Goal: Task Accomplishment & Management: Manage account settings

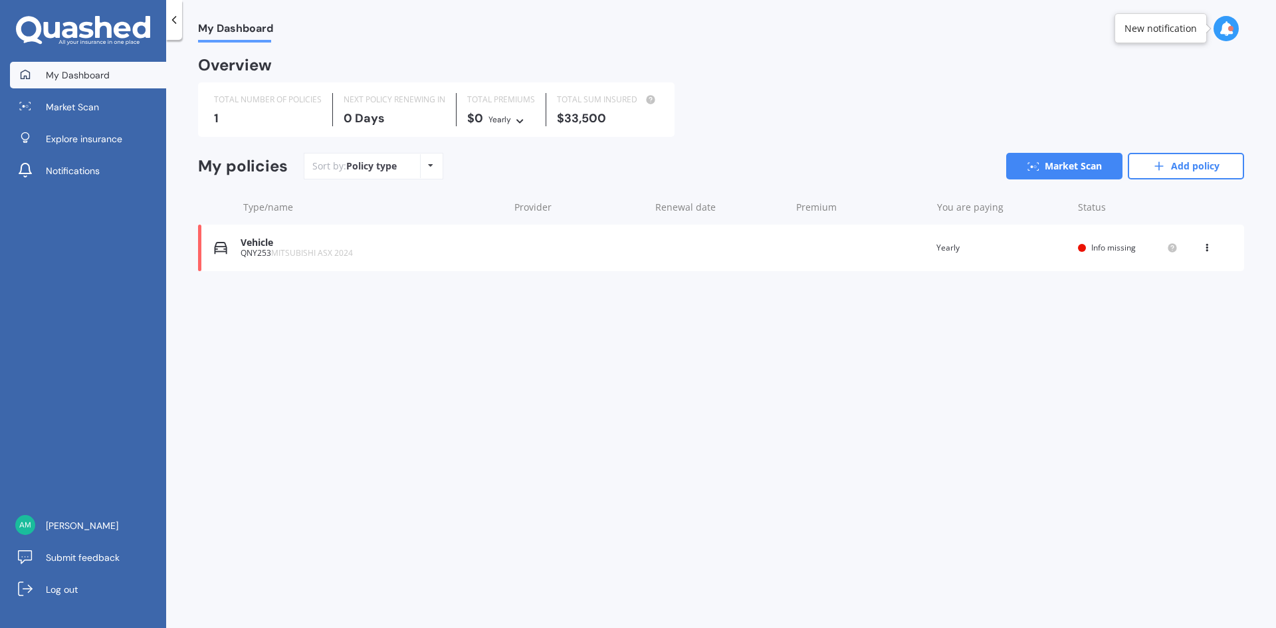
click at [1099, 249] on span "Info missing" at bounding box center [1114, 247] width 45 height 11
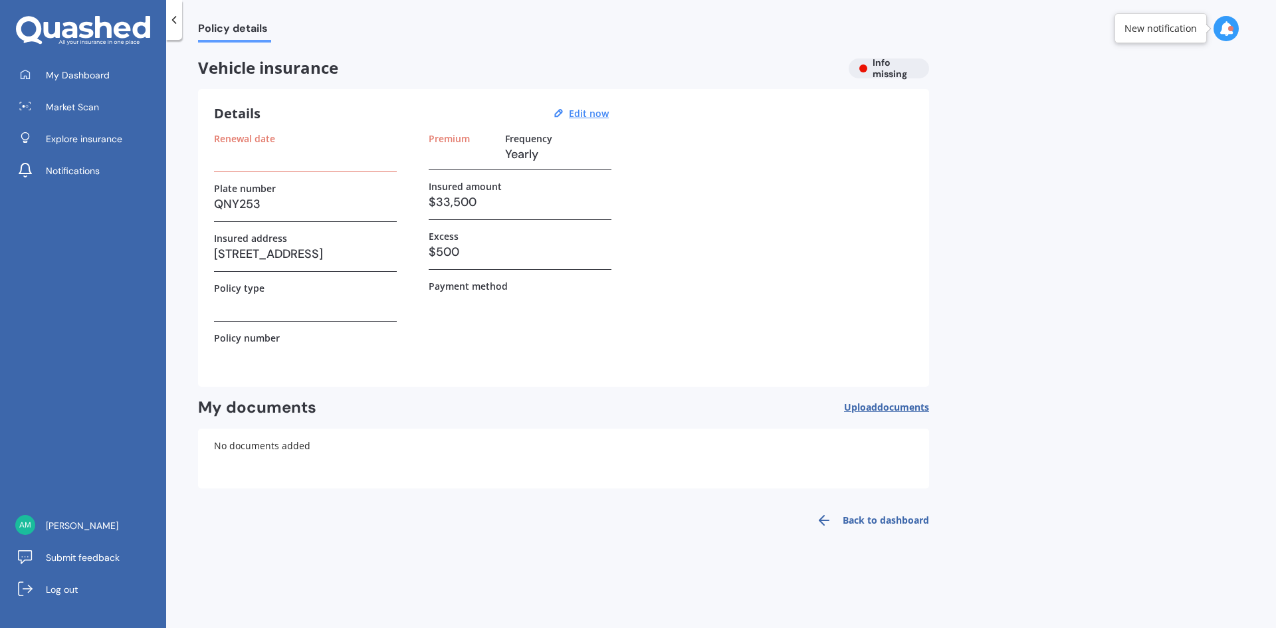
click at [273, 156] on h3 at bounding box center [305, 154] width 183 height 20
click at [593, 112] on u "Edit now" at bounding box center [589, 113] width 40 height 13
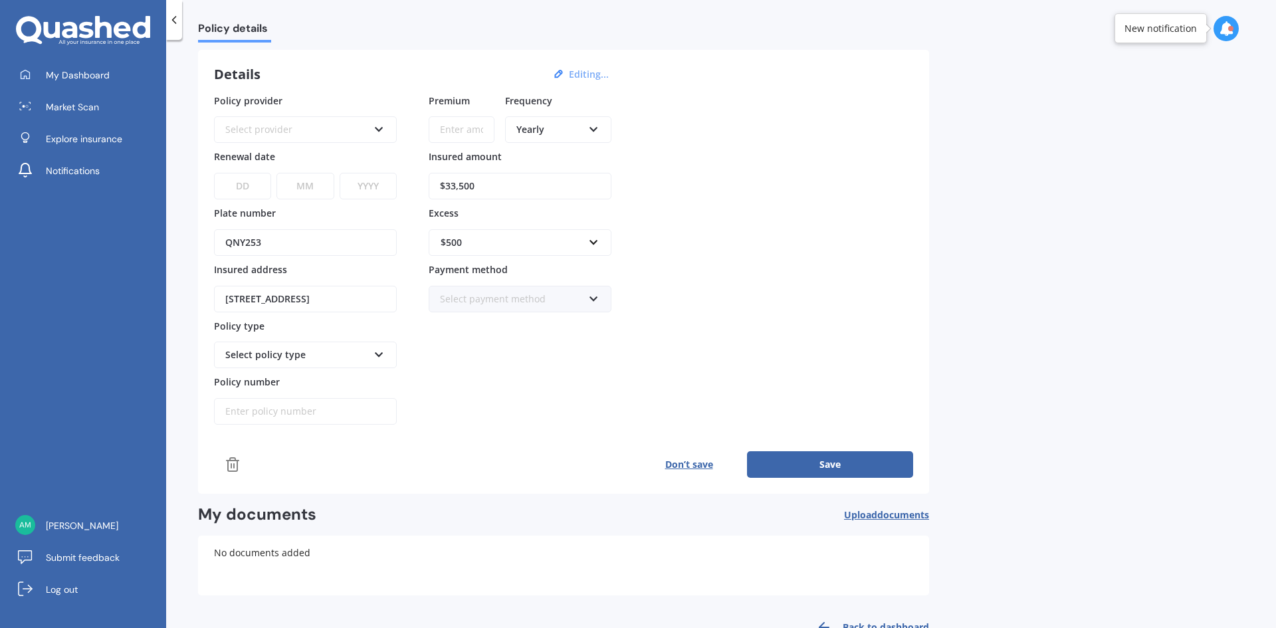
scroll to position [78, 0]
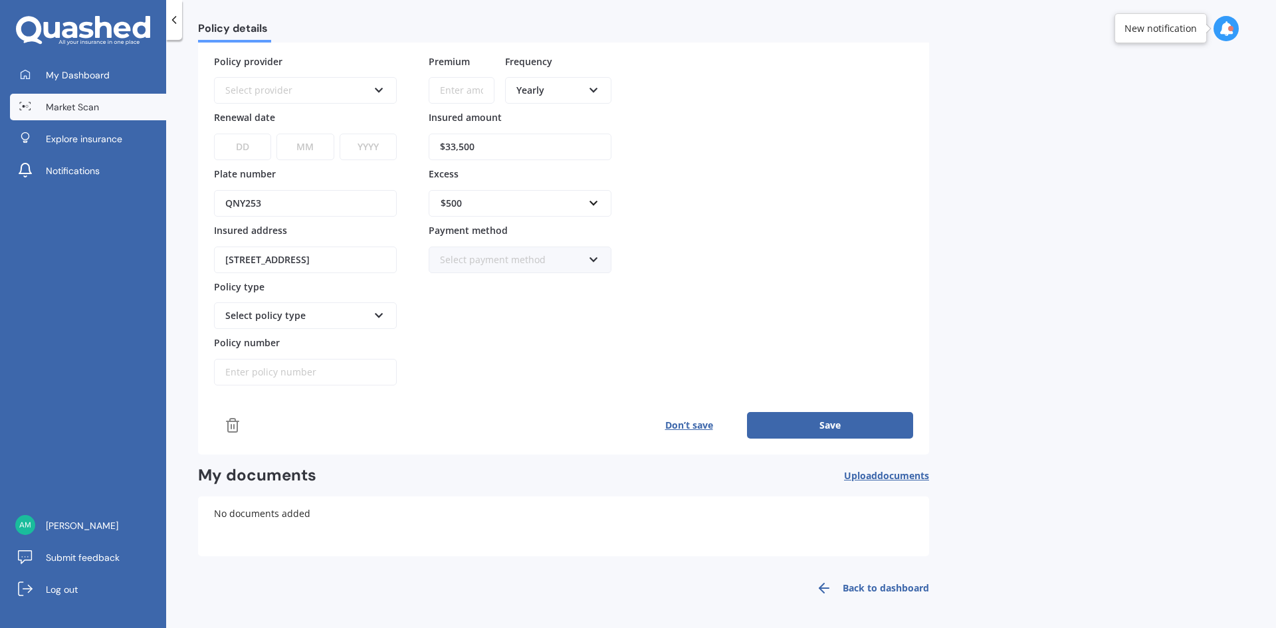
click at [83, 97] on link "Market Scan" at bounding box center [88, 107] width 156 height 27
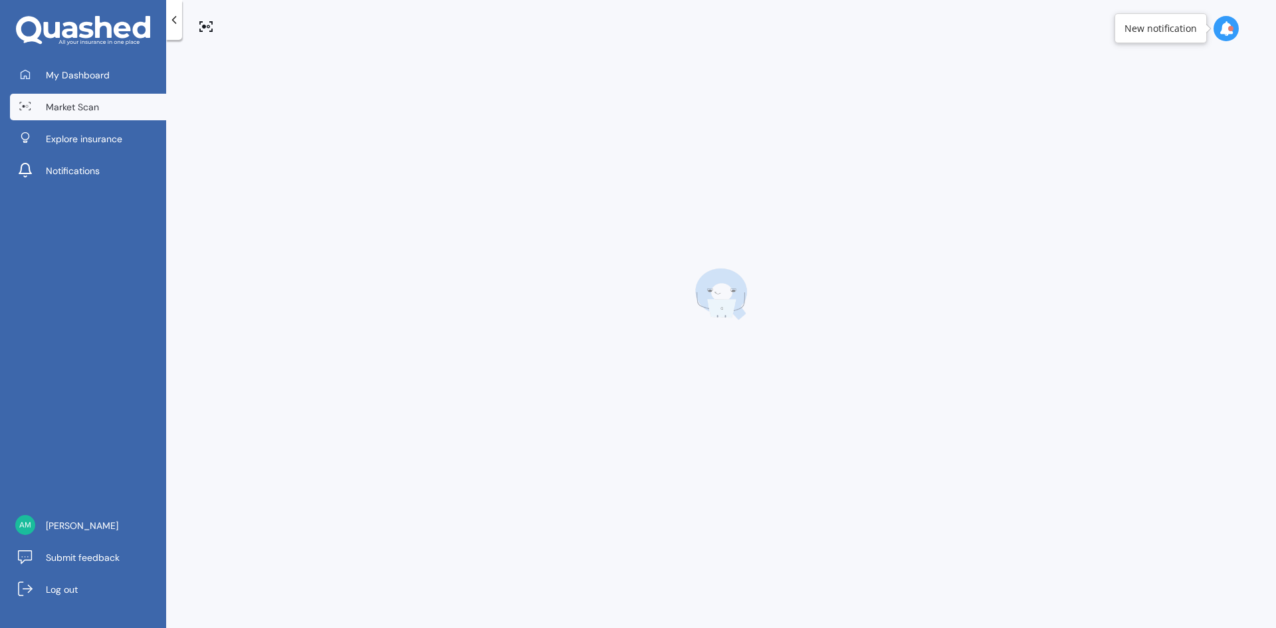
scroll to position [0, 0]
